Goal: Use online tool/utility: Utilize a website feature to perform a specific function

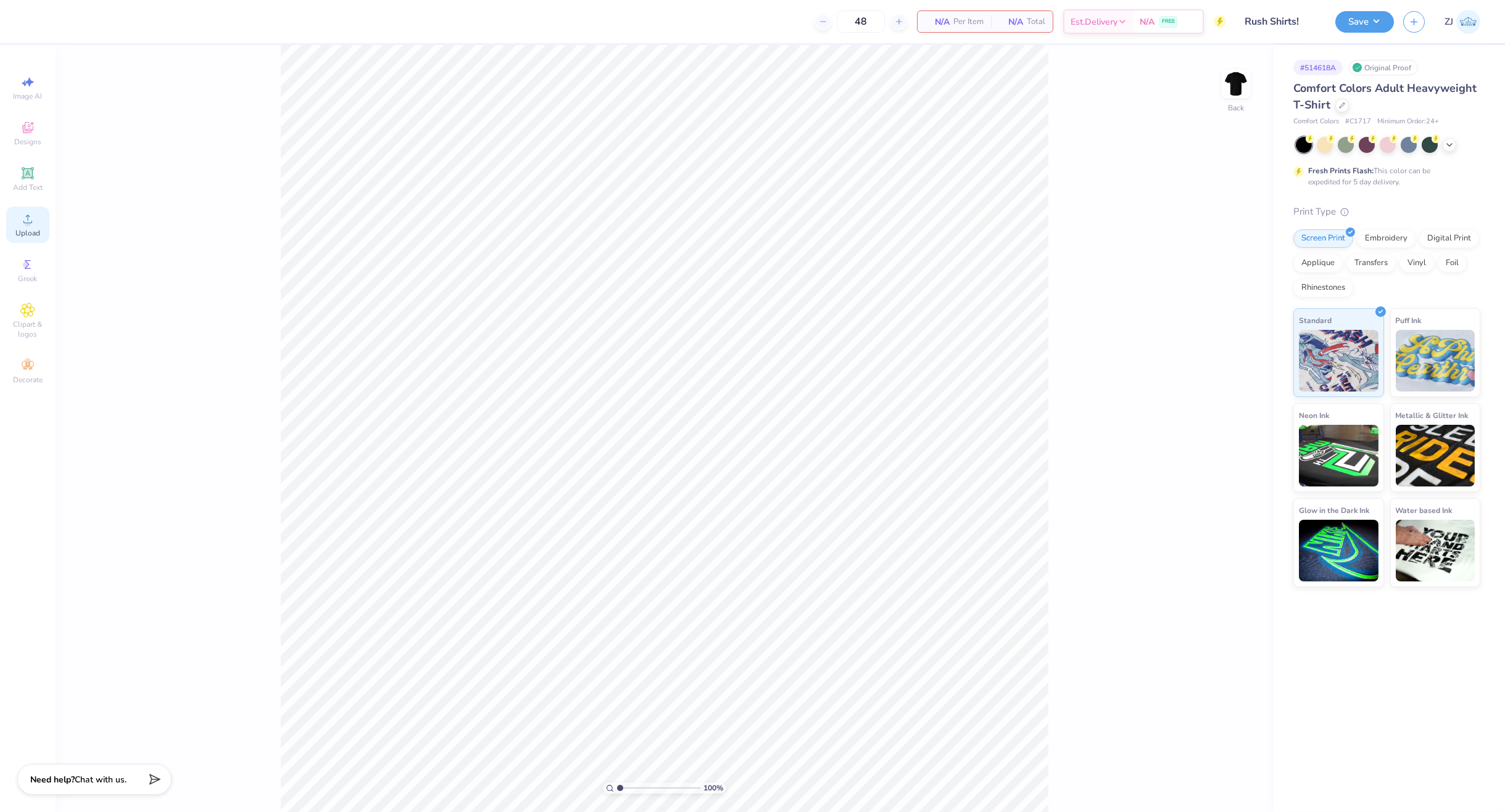
click at [34, 215] on icon at bounding box center [28, 219] width 15 height 15
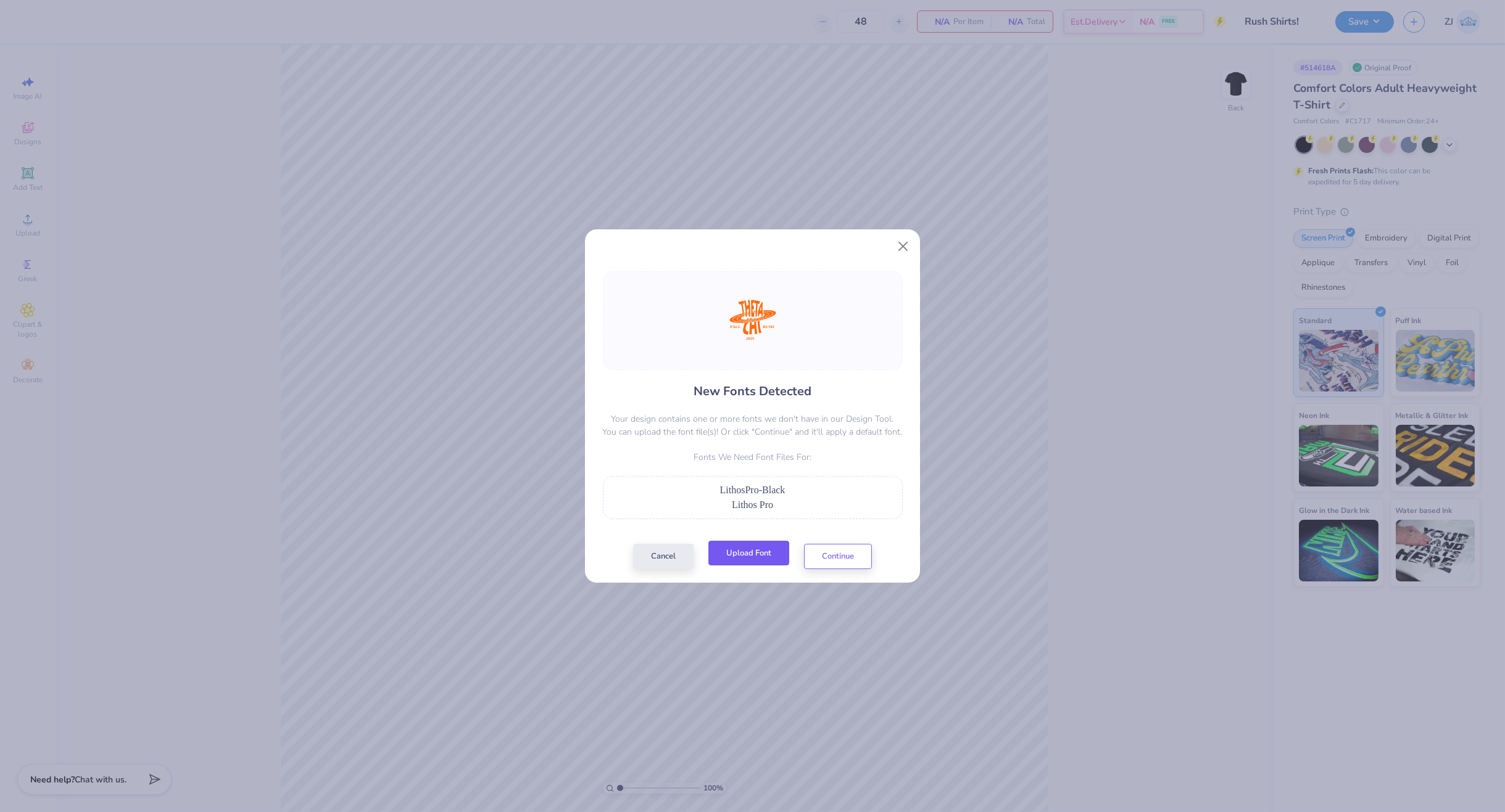
click at [767, 548] on button "Upload Font" at bounding box center [749, 554] width 81 height 25
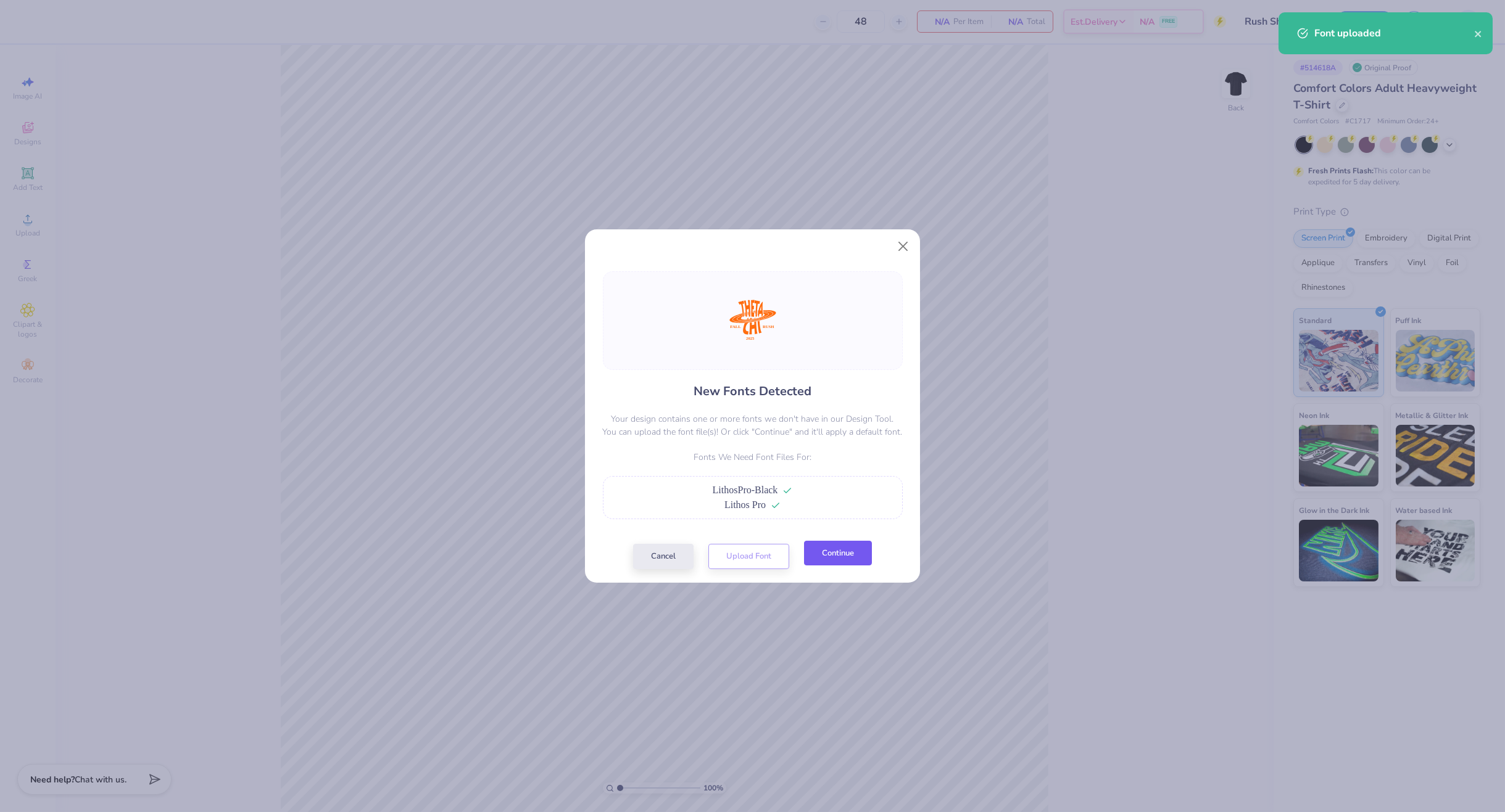
click at [838, 563] on button "Continue" at bounding box center [838, 554] width 68 height 25
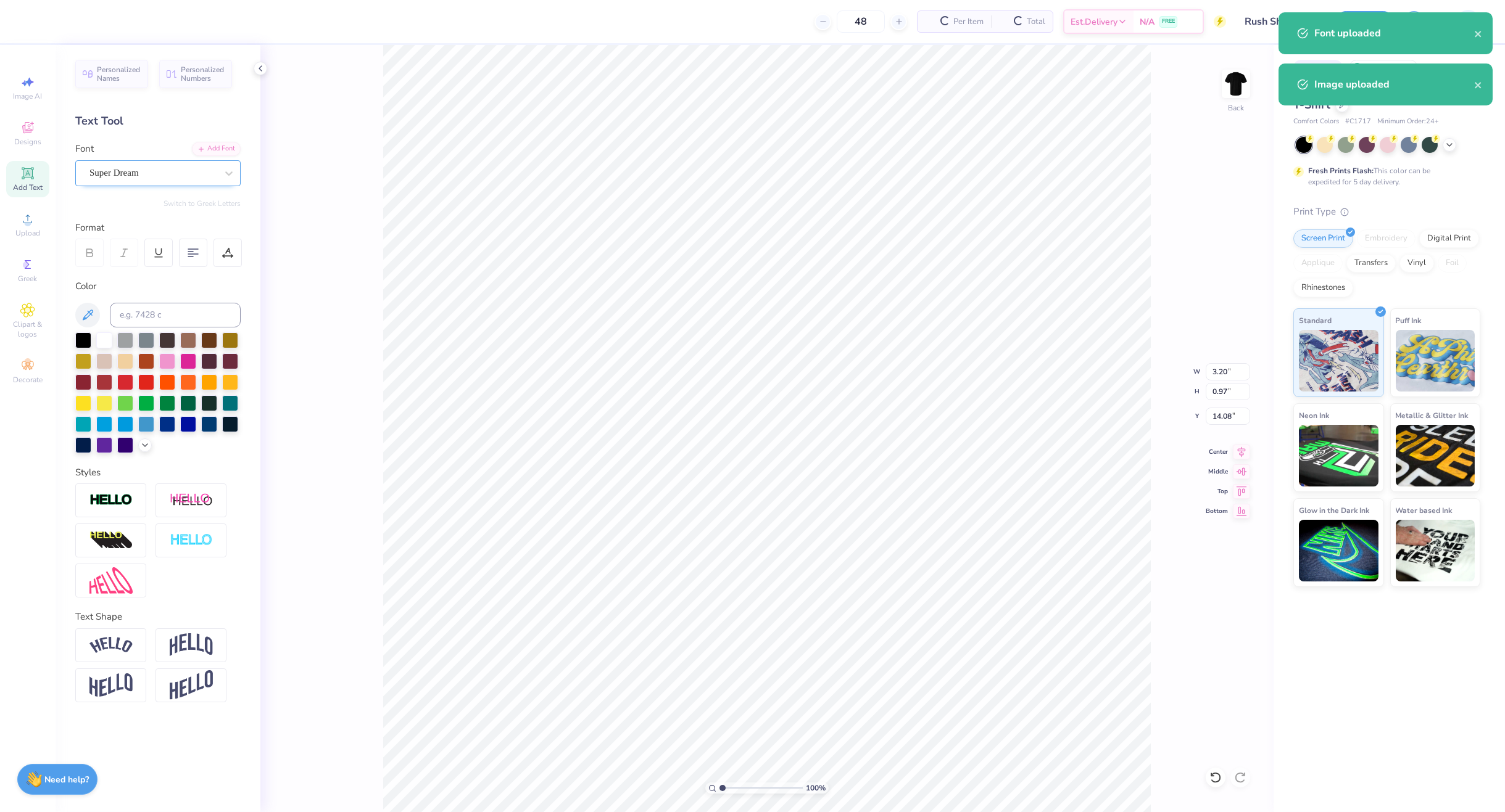
click at [132, 164] on div "Super Dream" at bounding box center [153, 173] width 130 height 19
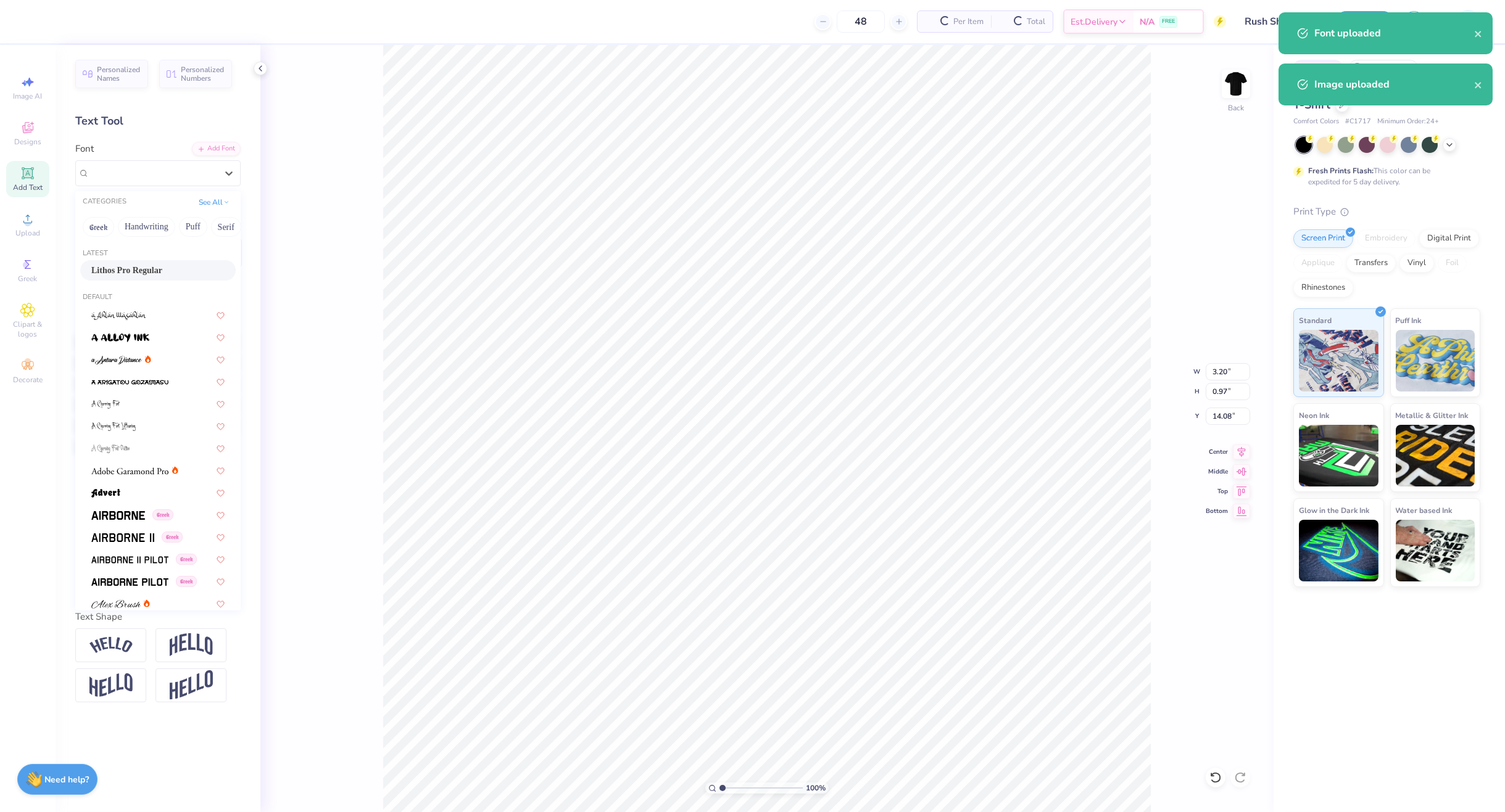
click at [124, 267] on span "Lithos Pro Regular" at bounding box center [127, 271] width 71 height 13
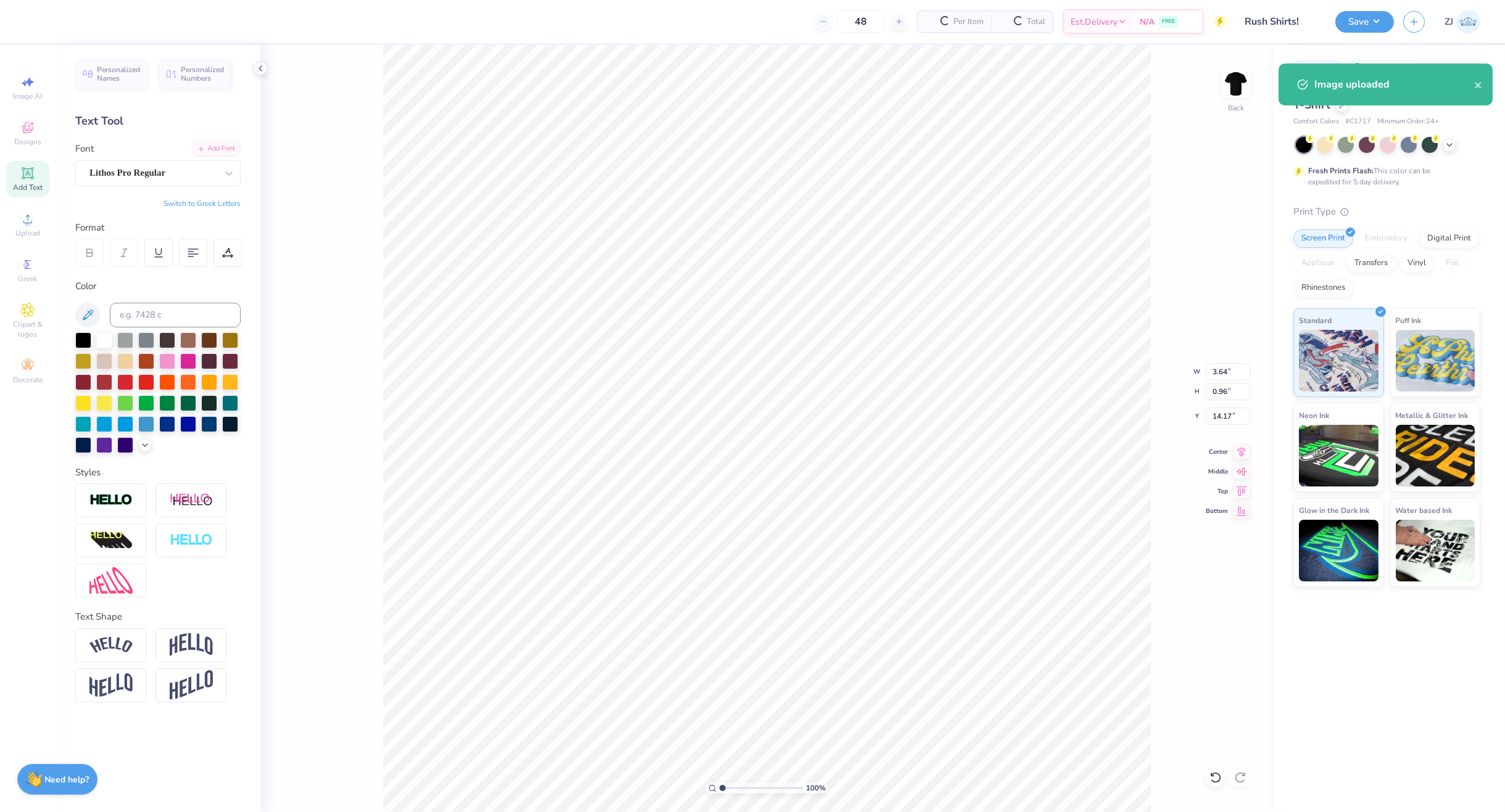
type input "3.64"
type input "0.96"
type input "14.17"
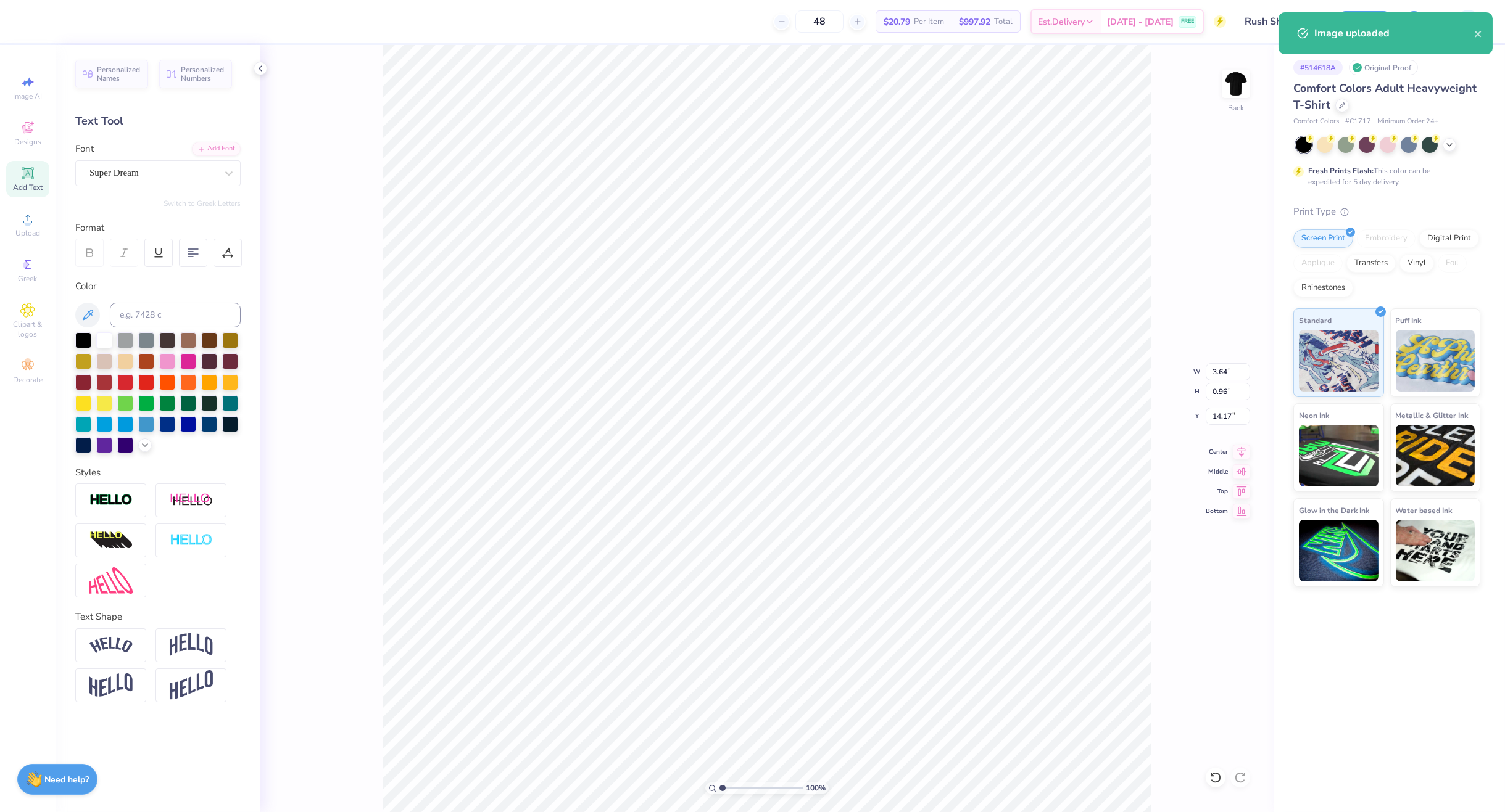
type input "2.67"
type input "0.92"
type input "14.10"
click at [156, 165] on div "Super Dream" at bounding box center [153, 173] width 130 height 19
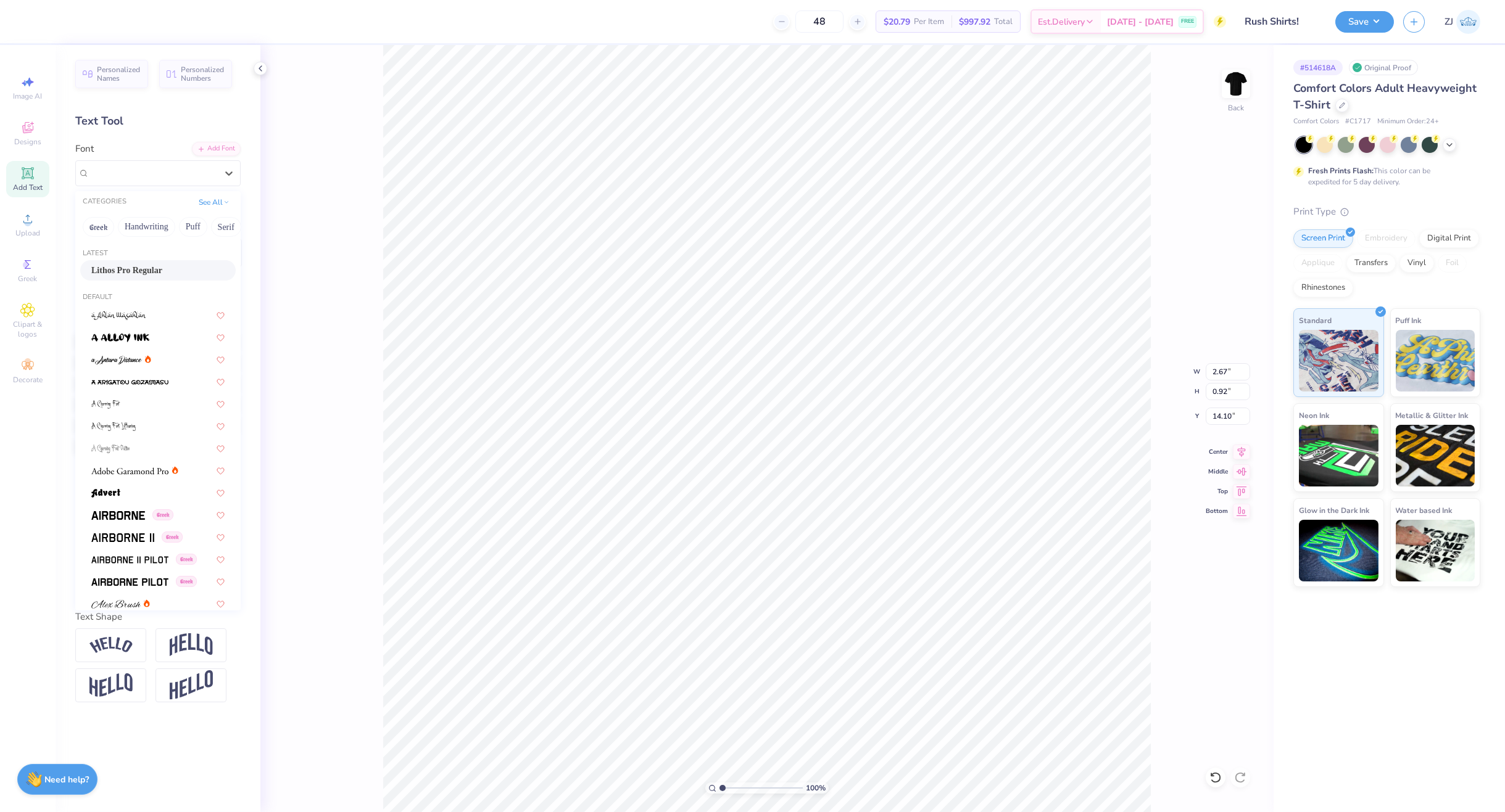
drag, startPoint x: 124, startPoint y: 252, endPoint x: 131, endPoint y: 270, distance: 19.3
click at [125, 253] on div "Latest" at bounding box center [158, 253] width 165 height 10
click at [131, 271] on span "Lithos Pro Regular" at bounding box center [127, 271] width 71 height 13
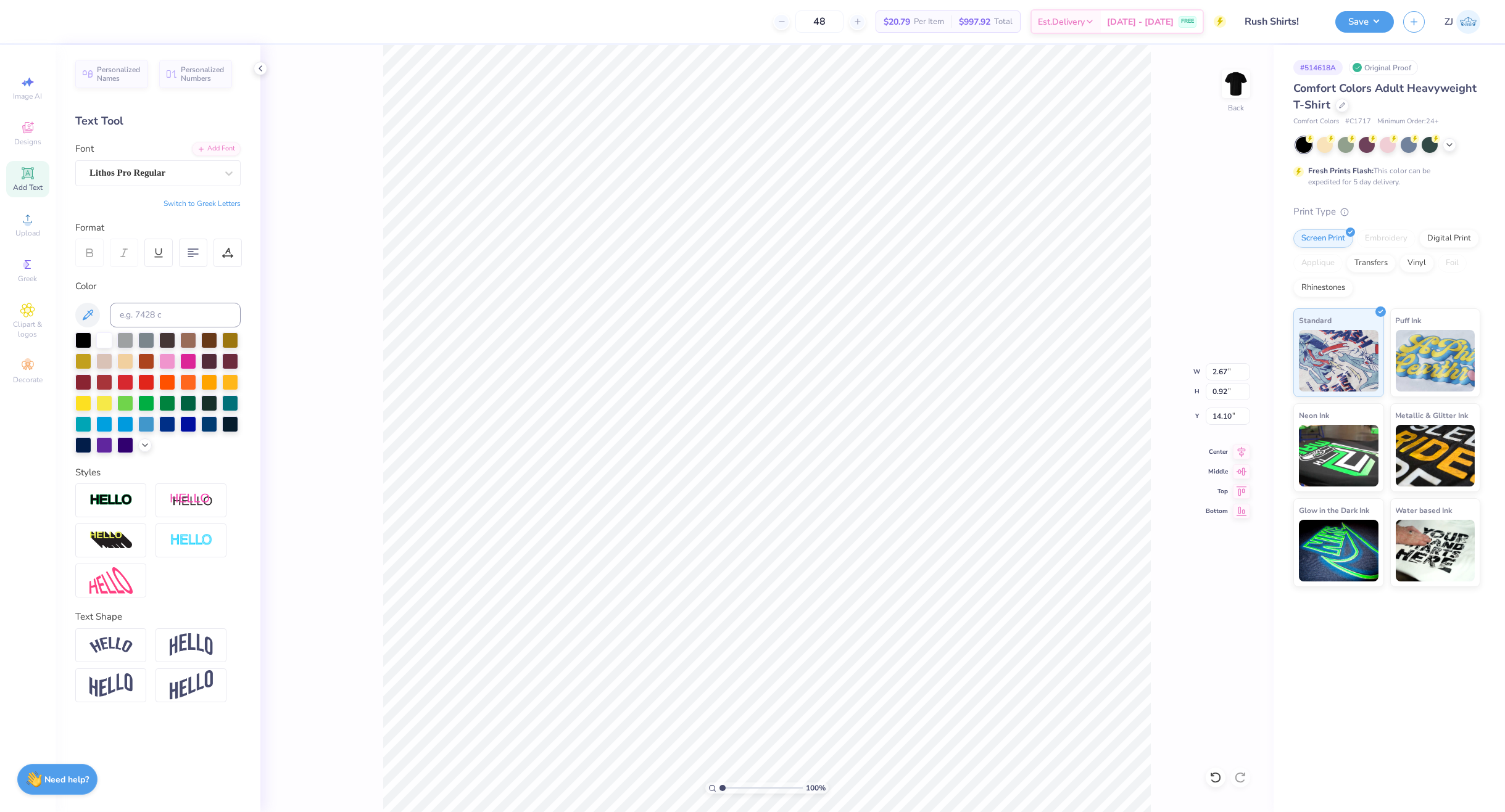
type input "3.10"
type input "0.98"
type input "14.15"
type input "2.99"
type input "0.92"
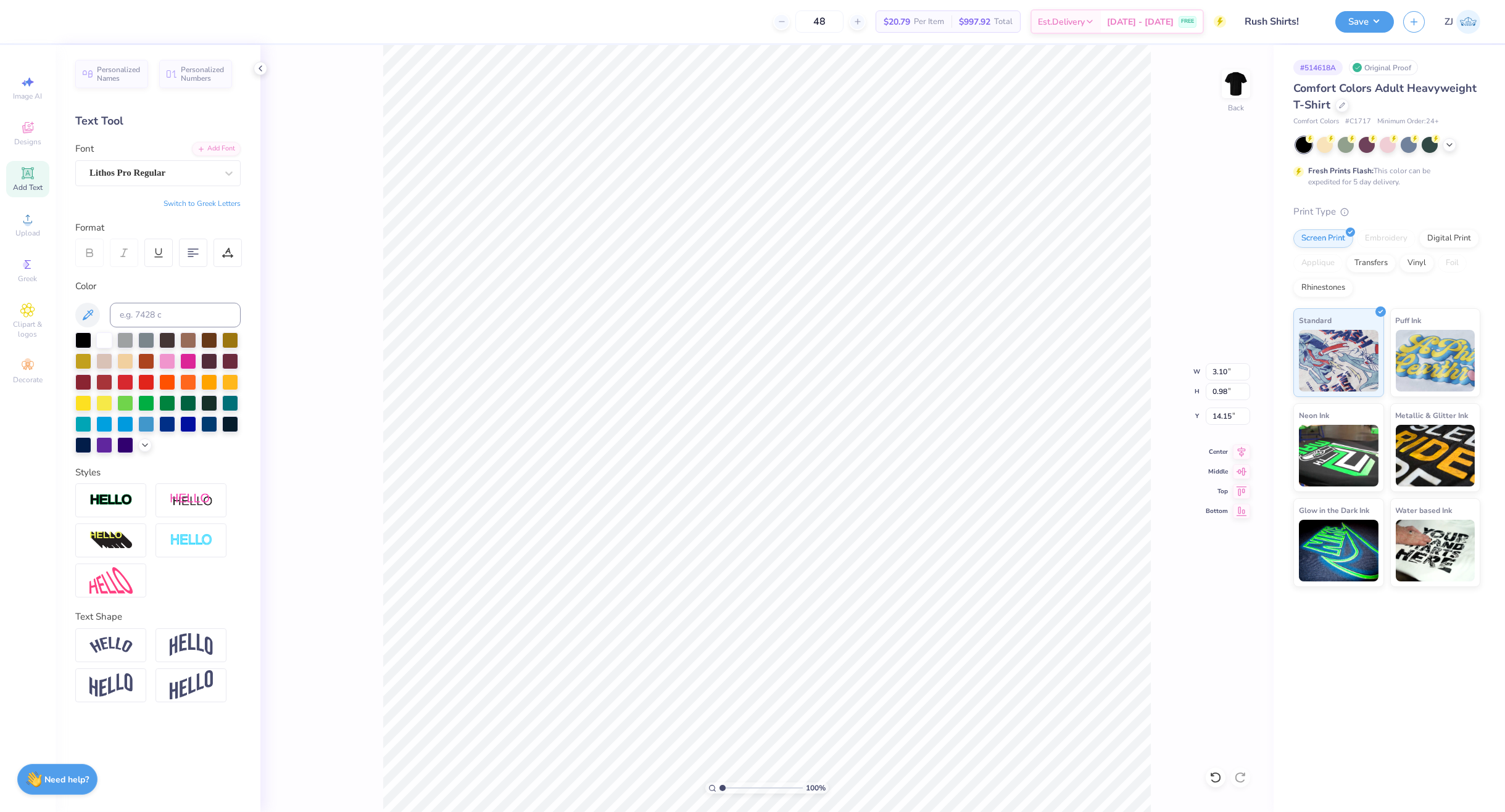
type input "17.71"
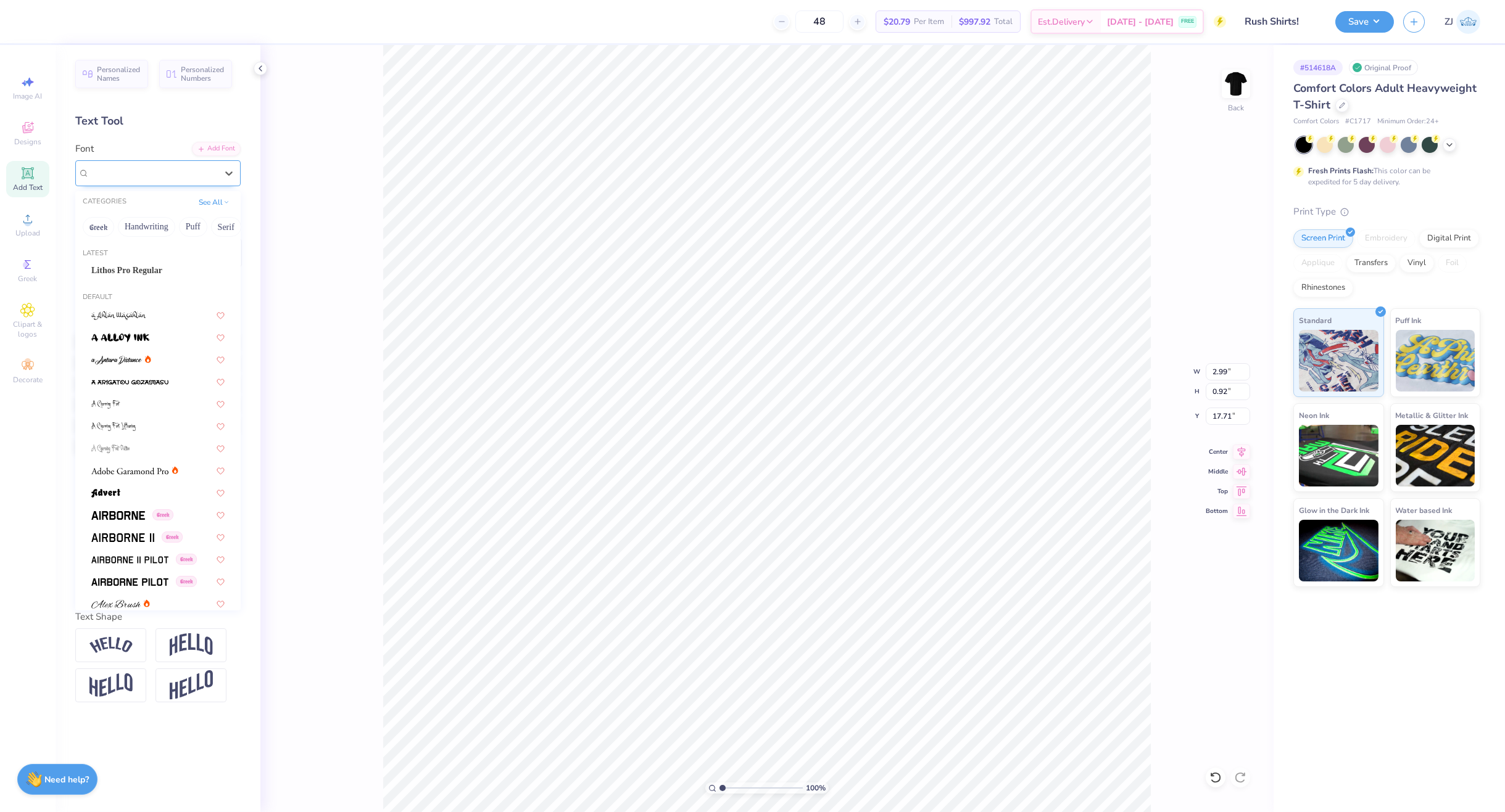
click at [196, 170] on div "Super Dream" at bounding box center [153, 173] width 130 height 19
click at [138, 268] on span "Lithos Pro Regular" at bounding box center [127, 271] width 71 height 13
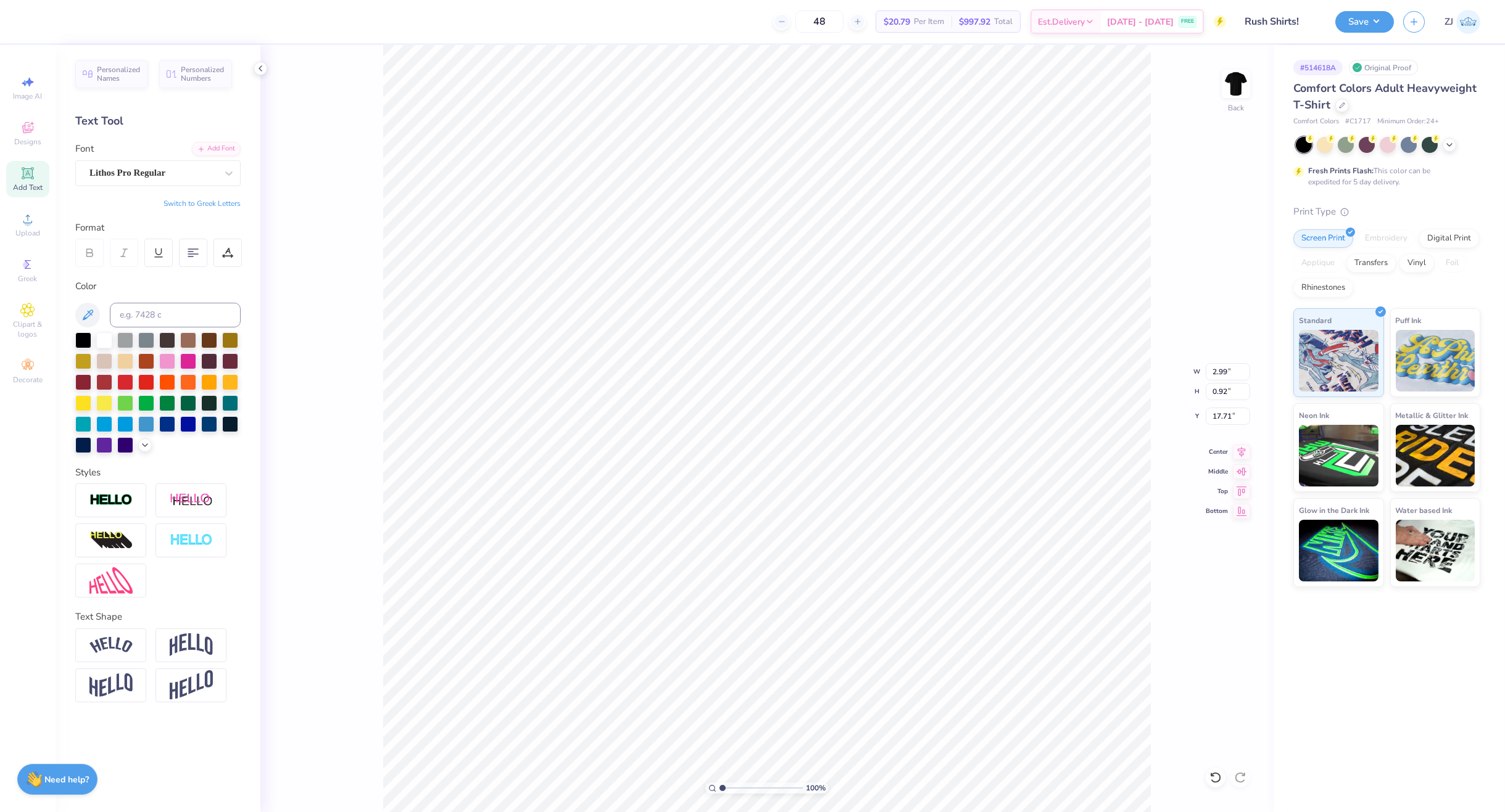
type input "3.78"
type input "0.95"
type input "17.78"
click at [1235, 452] on icon at bounding box center [1241, 450] width 17 height 15
type input "3.64"
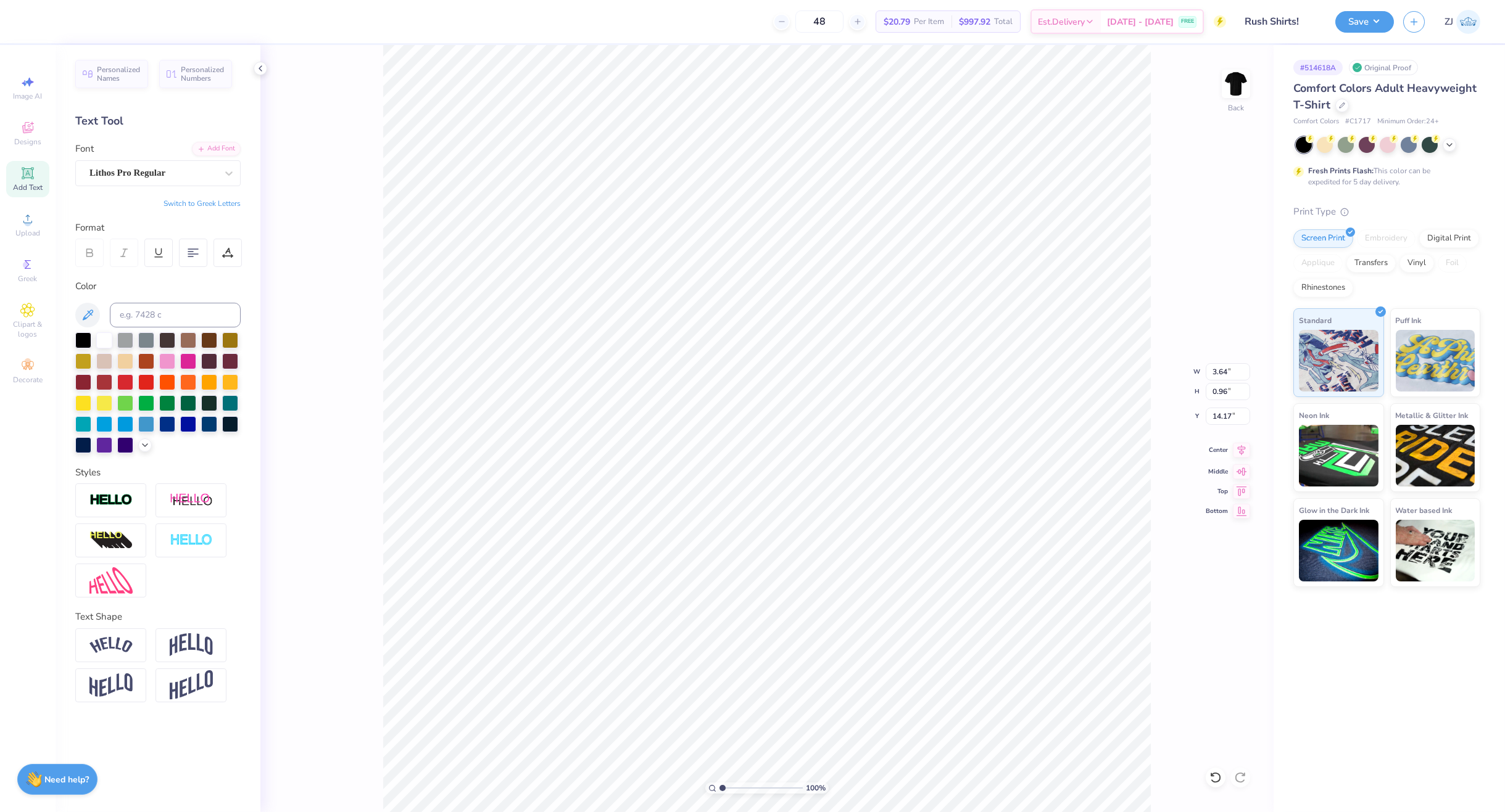
type input "0.96"
type input "14.17"
type input "13.55"
type input "0.98"
type input "14.15"
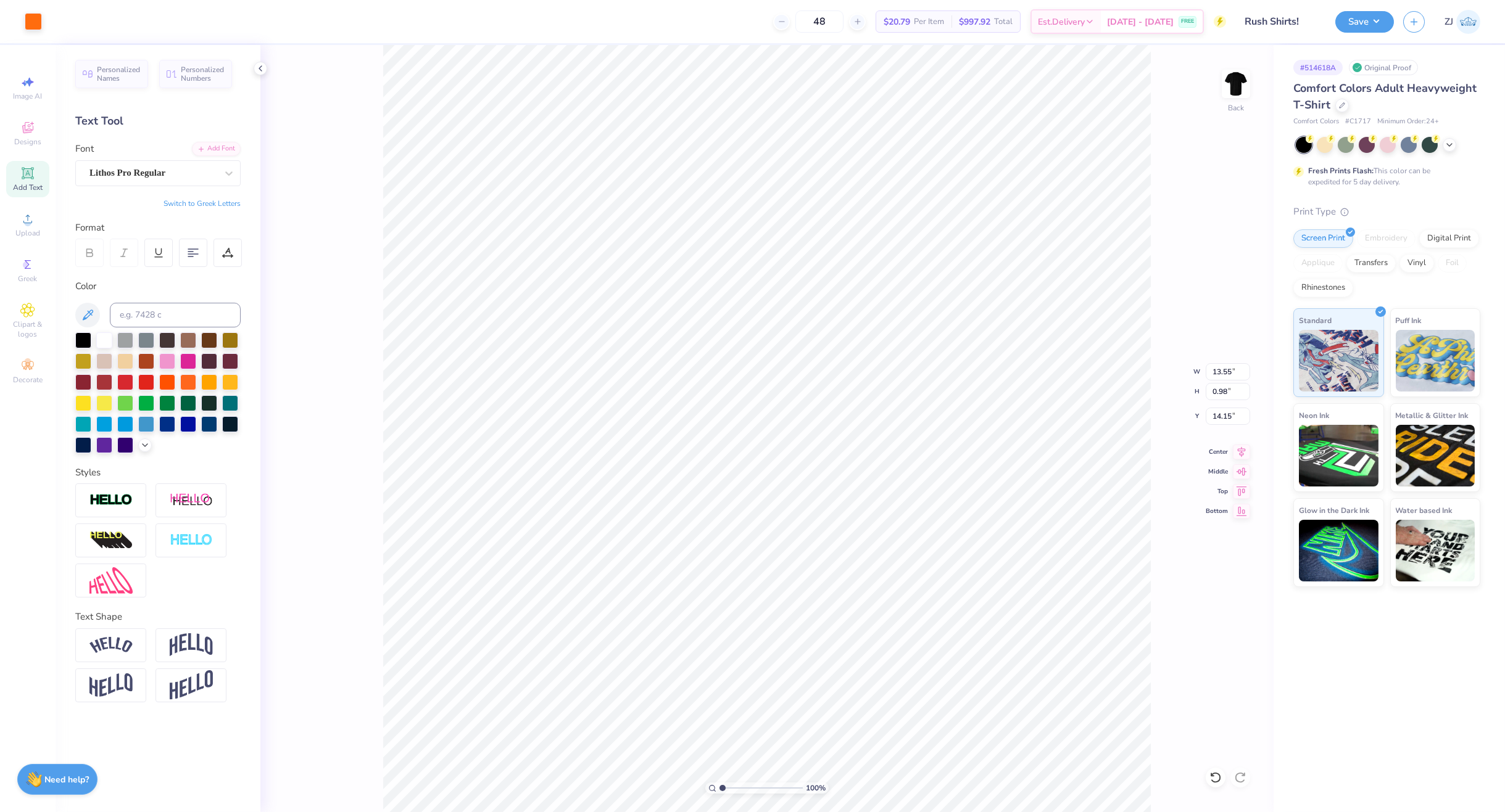
click at [1233, 450] on icon at bounding box center [1241, 452] width 17 height 15
click at [1233, 372] on input "14.17" at bounding box center [1228, 372] width 44 height 17
type input "3.50"
type input "3.05"
type input "11.02"
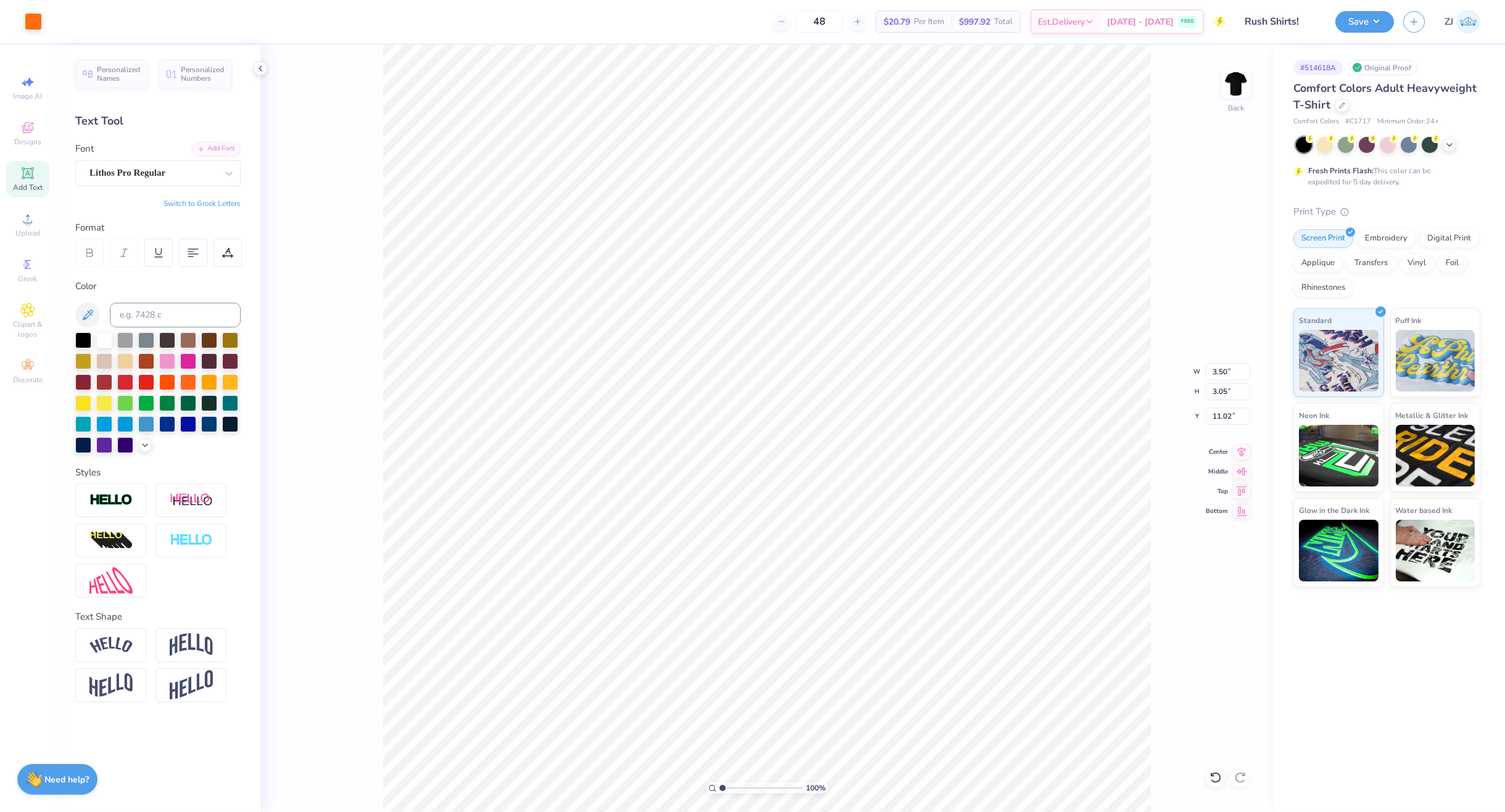
type input "3.00"
click at [1247, 94] on img at bounding box center [1236, 83] width 50 height 50
click at [19, 228] on span "Upload" at bounding box center [28, 233] width 24 height 10
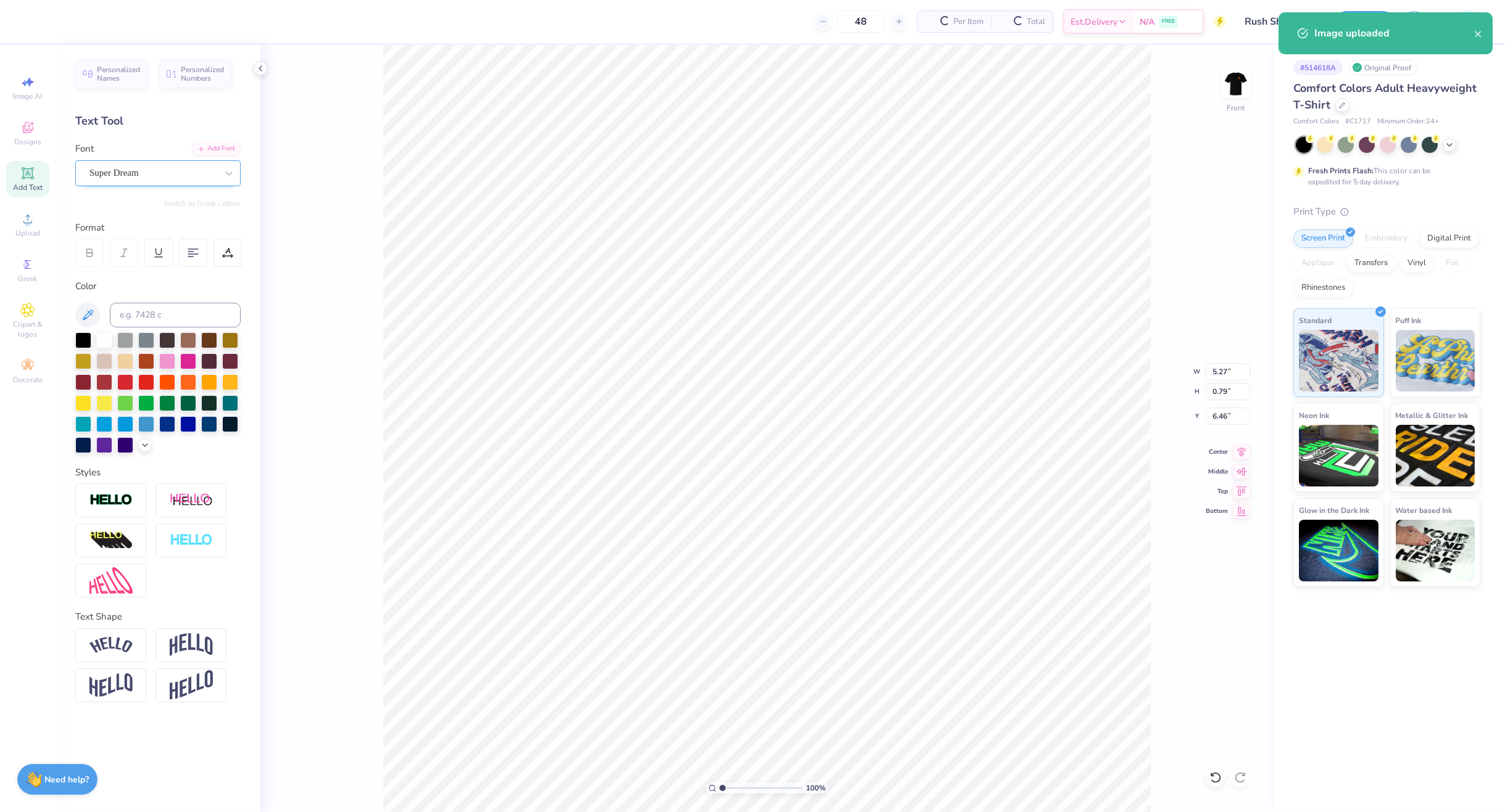
drag, startPoint x: 122, startPoint y: 158, endPoint x: 124, endPoint y: 164, distance: 6.3
click at [123, 161] on div "Font Super Dream" at bounding box center [158, 164] width 165 height 44
click at [124, 175] on div "Super Dream" at bounding box center [153, 173] width 130 height 19
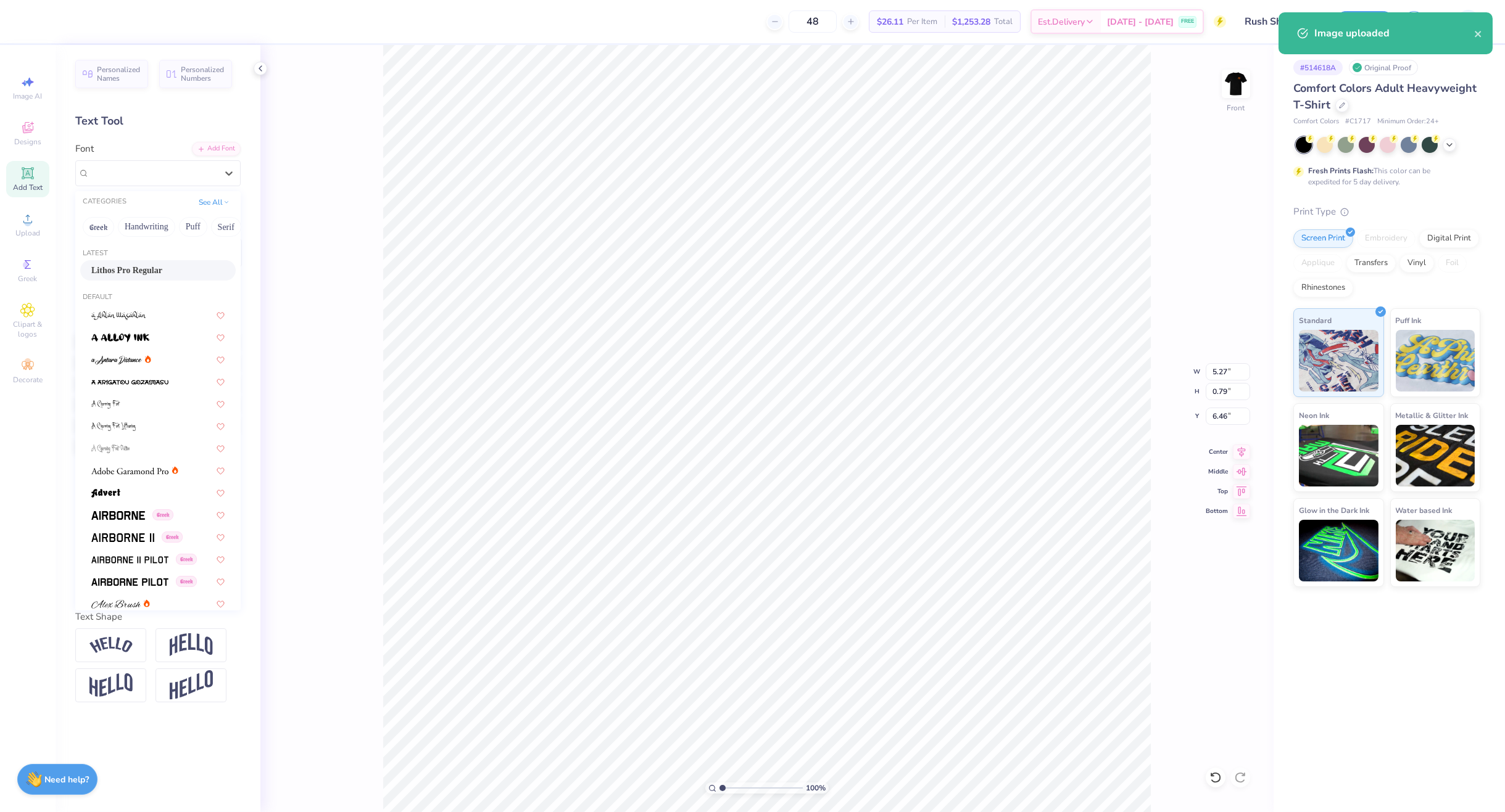
click at [135, 271] on span "Lithos Pro Regular" at bounding box center [127, 271] width 71 height 13
type input "6.35"
type input "0.85"
type input "6.51"
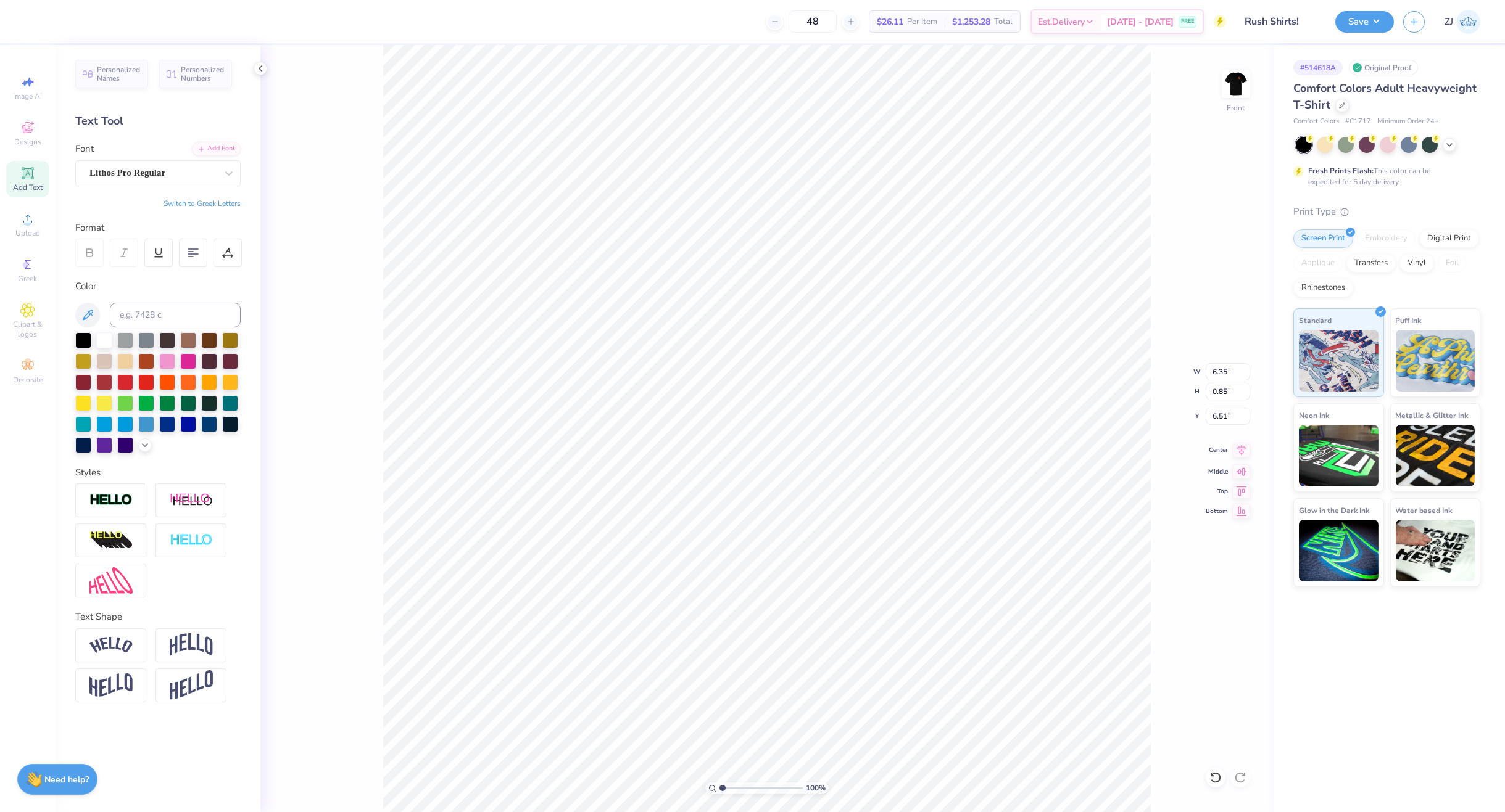
click at [1242, 450] on icon at bounding box center [1241, 450] width 17 height 15
click at [1233, 371] on input "14.53" at bounding box center [1228, 372] width 44 height 17
type input "12.00"
type input "11.99"
click at [1215, 421] on input "7.78" at bounding box center [1228, 416] width 44 height 17
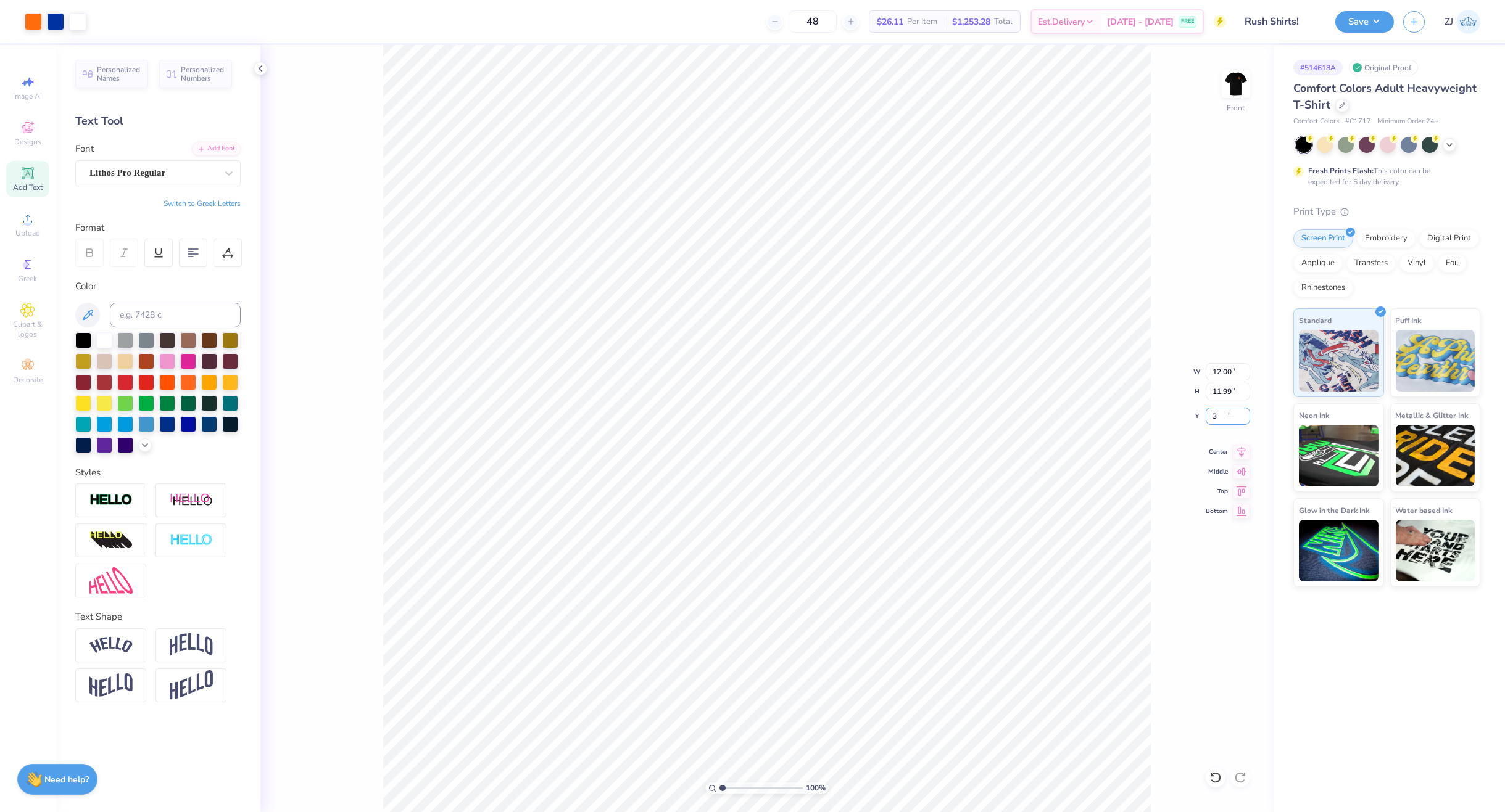
type input "3.00"
click at [1360, 16] on button "Save" at bounding box center [1364, 20] width 58 height 21
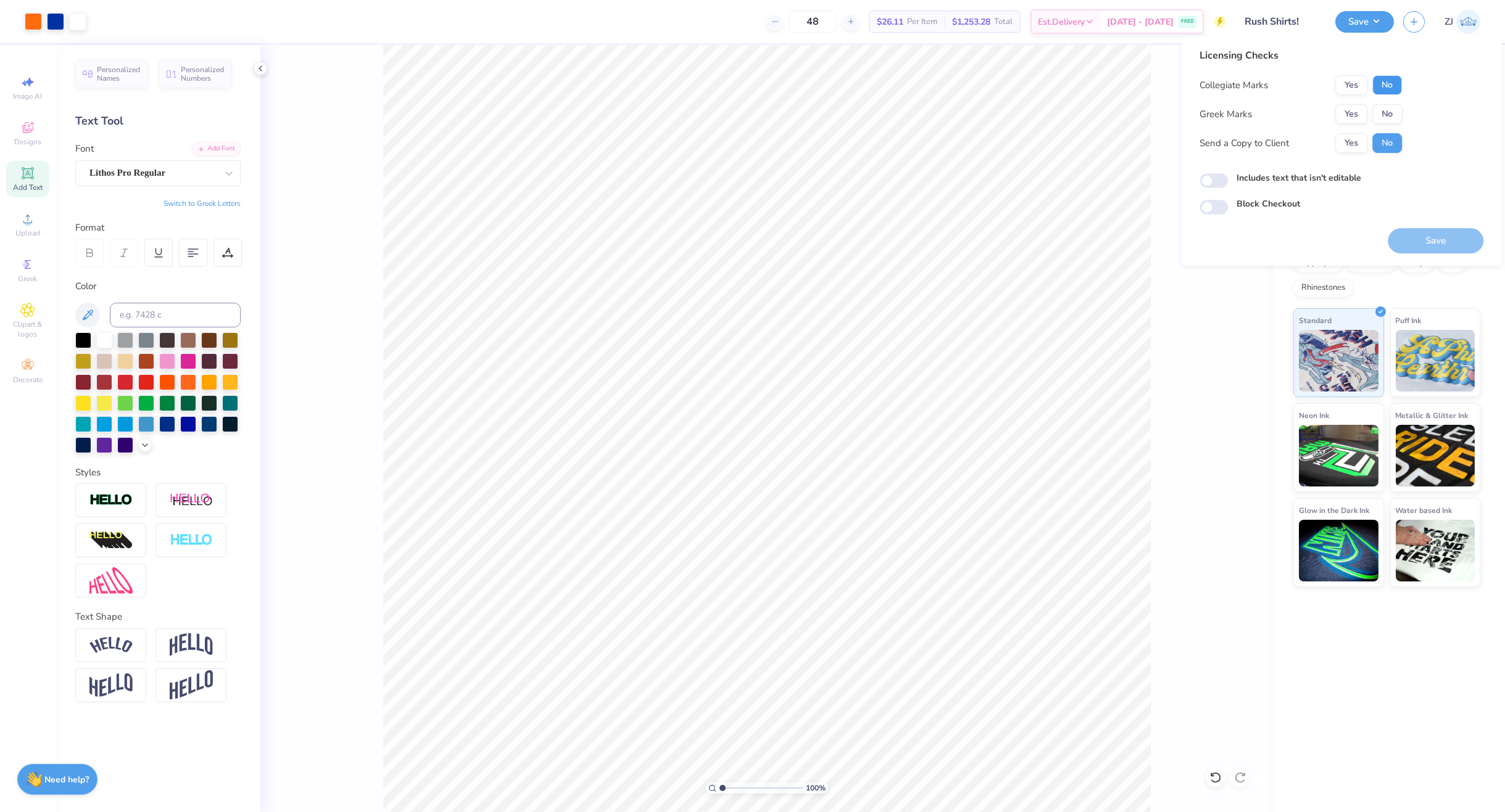
click at [1381, 86] on button "No" at bounding box center [1388, 85] width 30 height 20
click at [1353, 118] on button "Yes" at bounding box center [1351, 113] width 32 height 20
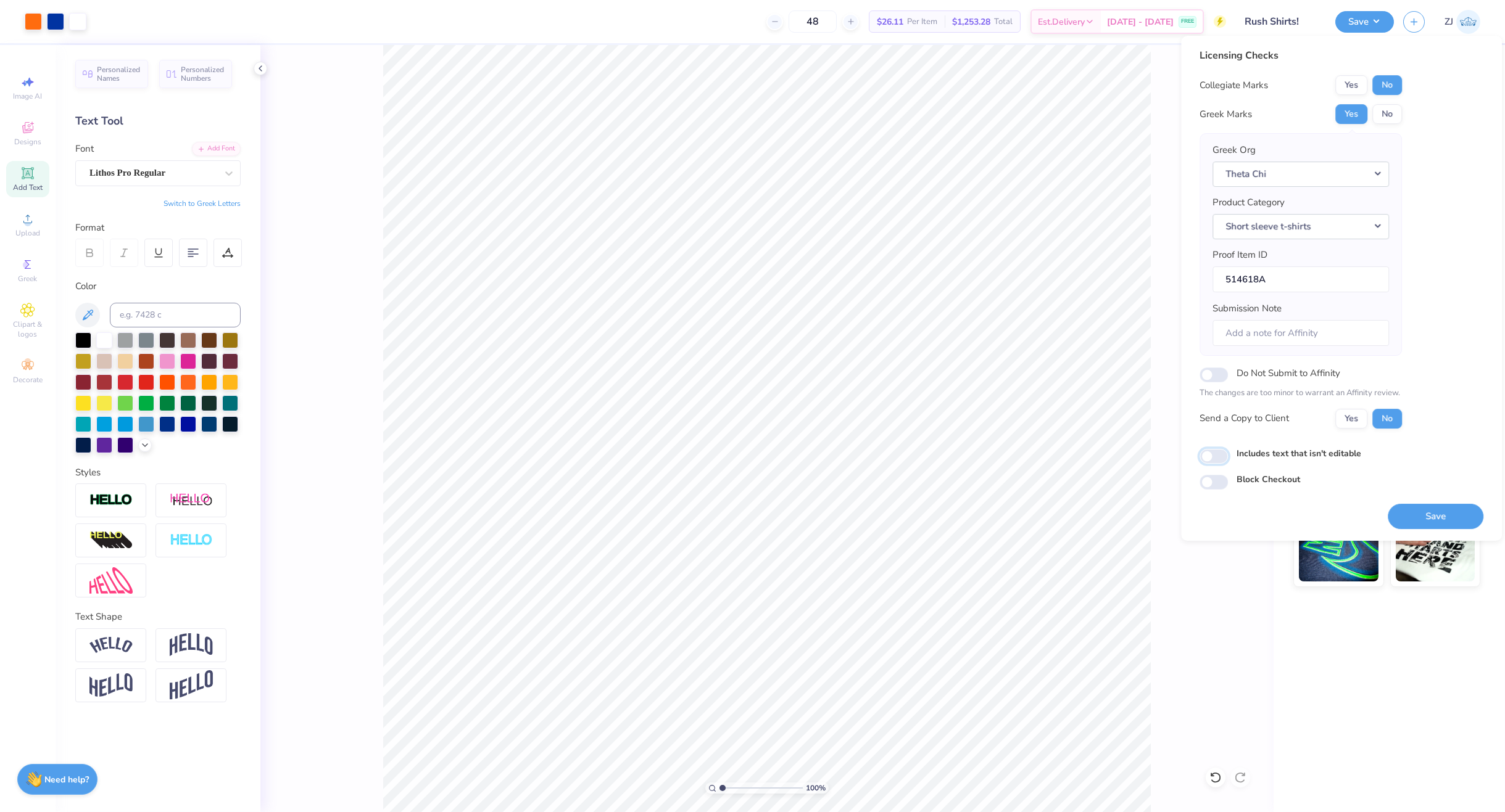
click at [1214, 455] on input "Includes text that isn't editable" at bounding box center [1214, 456] width 28 height 15
checkbox input "true"
click at [1441, 510] on button "Save" at bounding box center [1436, 516] width 96 height 25
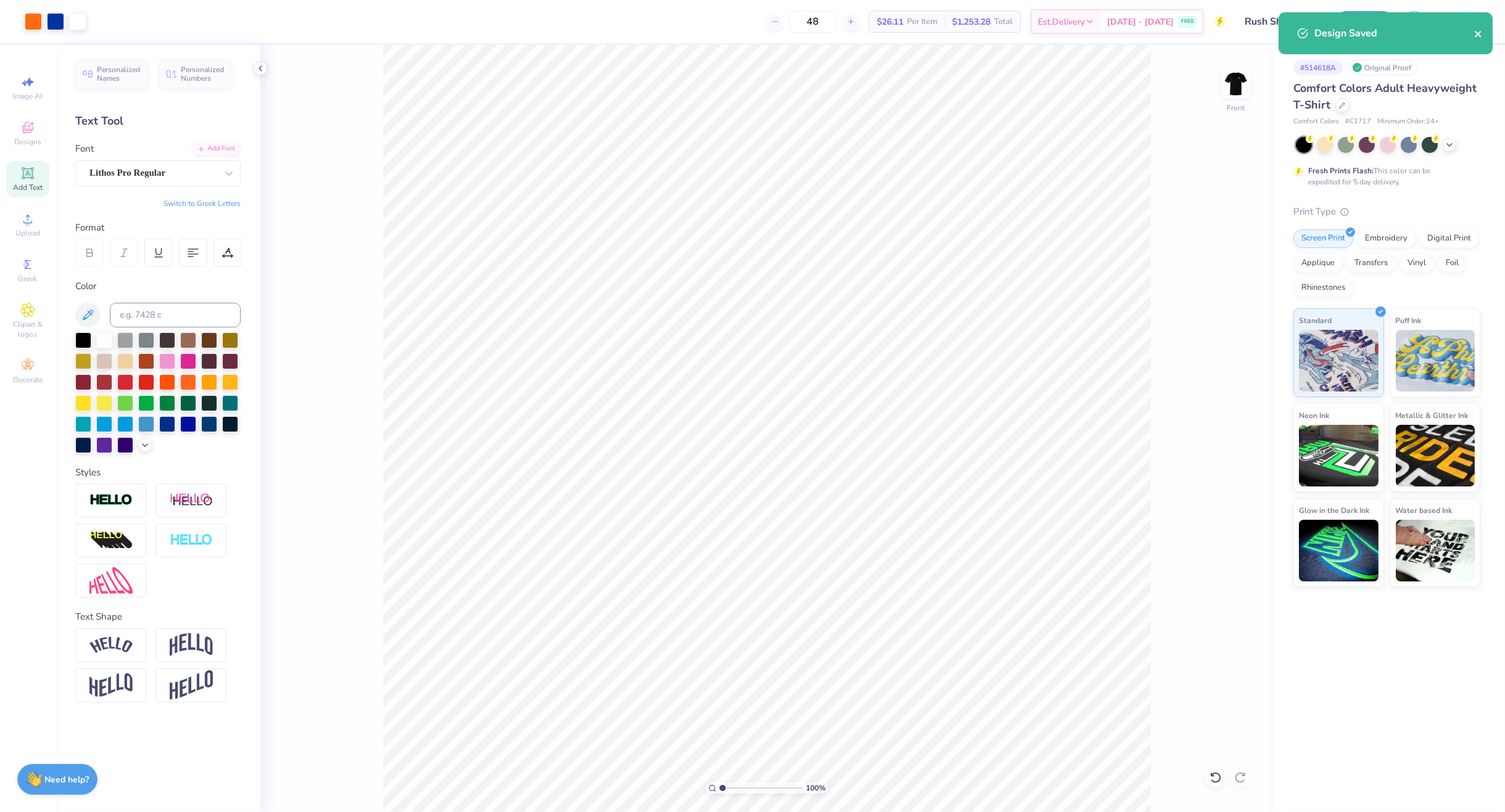
click at [1480, 30] on icon "close" at bounding box center [1478, 34] width 9 height 10
